Goal: Navigation & Orientation: Find specific page/section

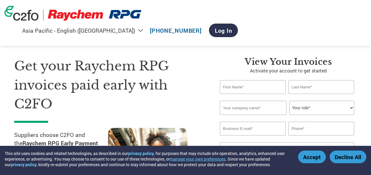
select select "en-IN"
click at [238, 24] on link "Log In" at bounding box center [223, 31] width 29 height 14
select select "en-IN"
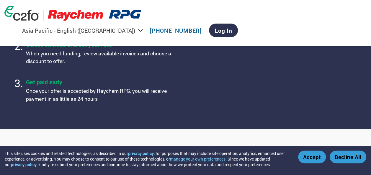
scroll to position [354, 0]
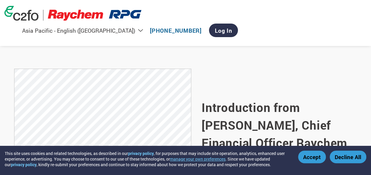
click at [347, 95] on div "Introduction from Deepak Harlalka, Chief Financial Officer Raychem RPG Read the…" at bounding box center [279, 143] width 155 height 149
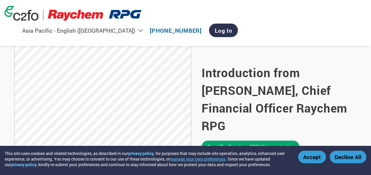
scroll to position [384, 0]
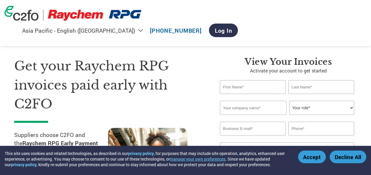
select select "en-IN"
